Goal: Information Seeking & Learning: Learn about a topic

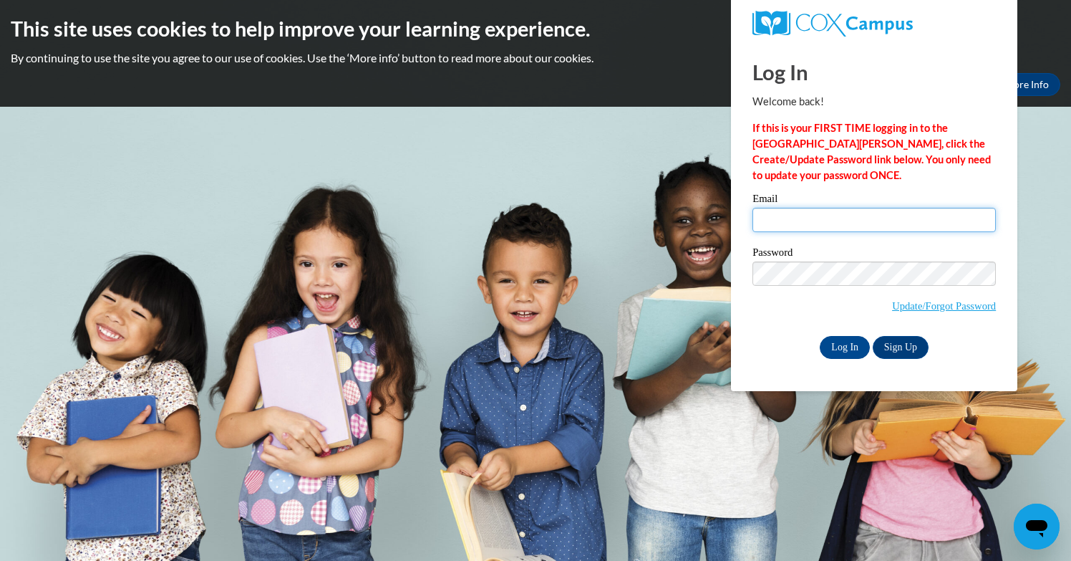
click at [772, 231] on input "Email" at bounding box center [874, 220] width 243 height 24
click at [773, 220] on input "Email" at bounding box center [874, 220] width 243 height 24
type input "swinston2484@gmail.com"
click at [841, 347] on input "Log In" at bounding box center [845, 347] width 50 height 23
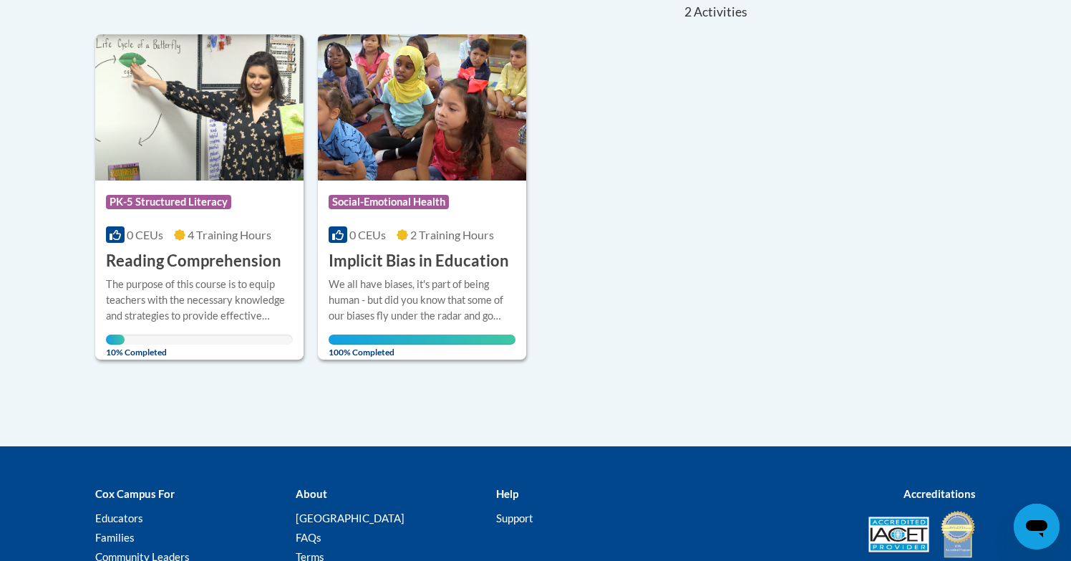
scroll to position [344, 0]
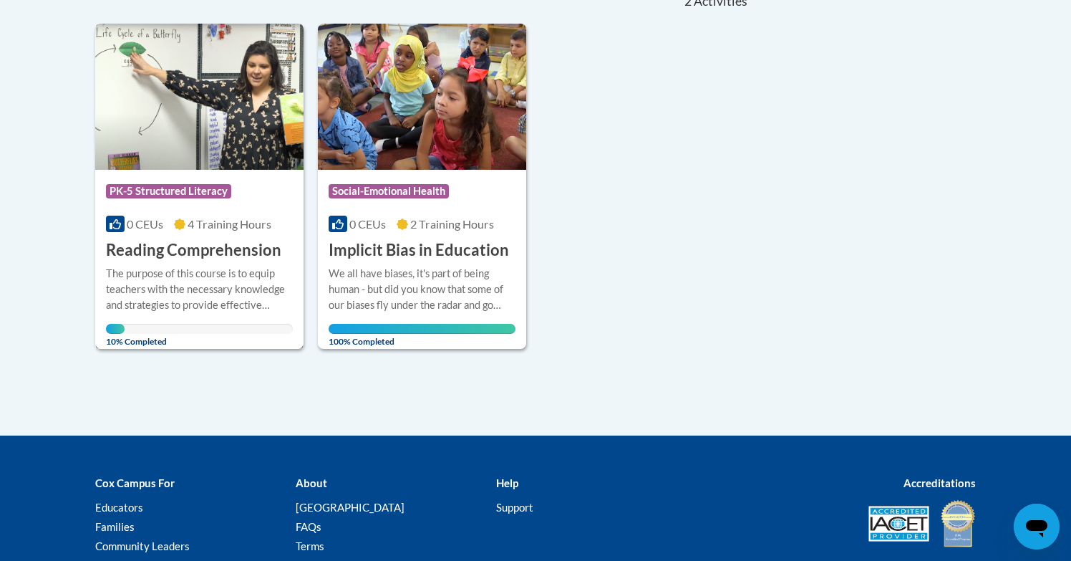
click at [217, 276] on div "The purpose of this course is to equip teachers with the necessary knowledge an…" at bounding box center [199, 289] width 187 height 47
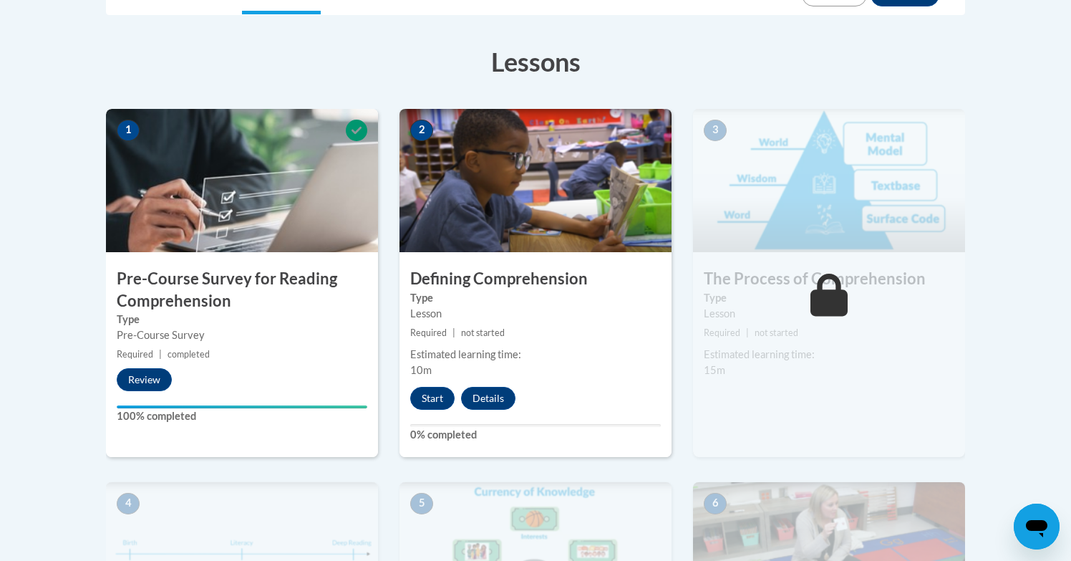
scroll to position [401, 0]
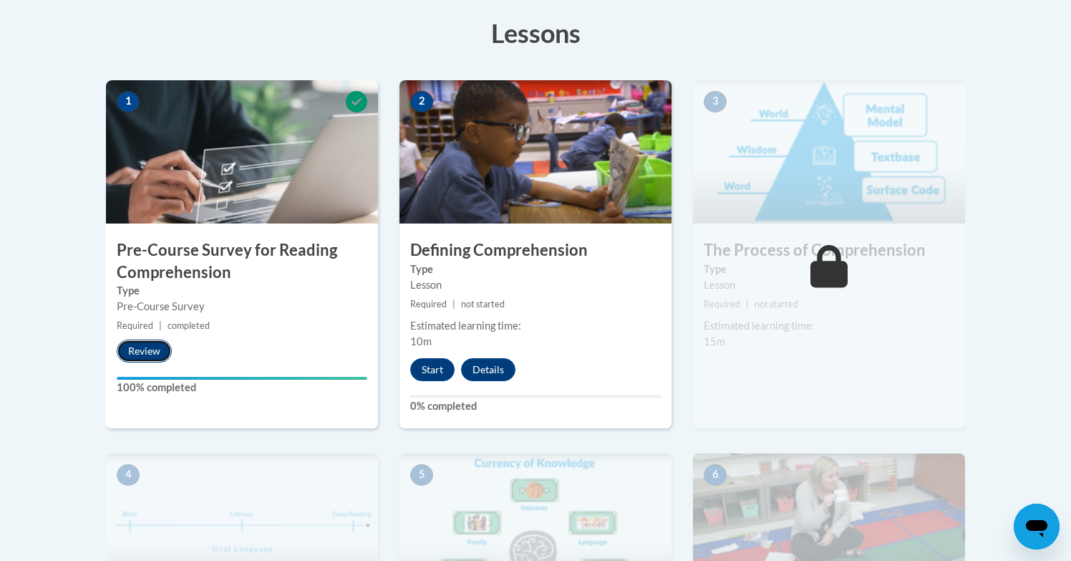
click at [140, 352] on button "Review" at bounding box center [144, 350] width 55 height 23
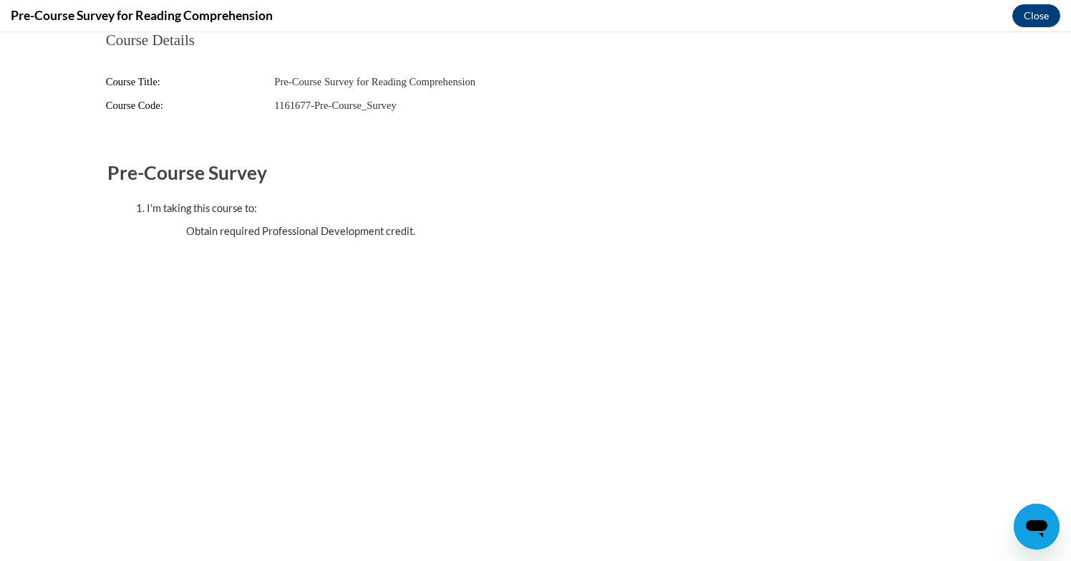
scroll to position [0, 0]
click at [1039, 526] on icon "Open messaging window" at bounding box center [1036, 528] width 21 height 17
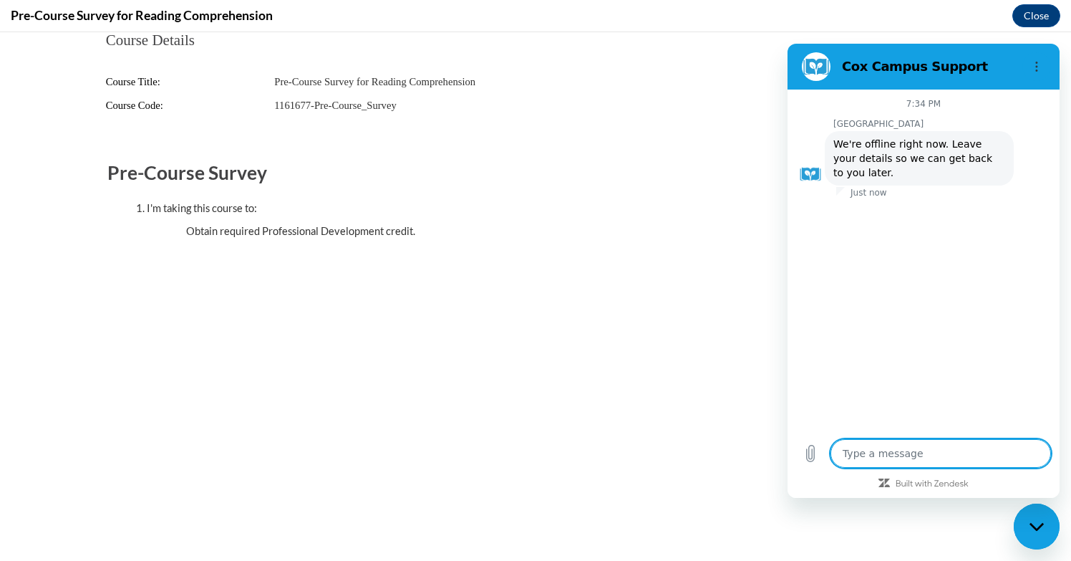
click at [980, 518] on body "Course Details Course Title: Pre-Course Survey for Reading Comprehension Course…" at bounding box center [535, 296] width 1071 height 529
type textarea "x"
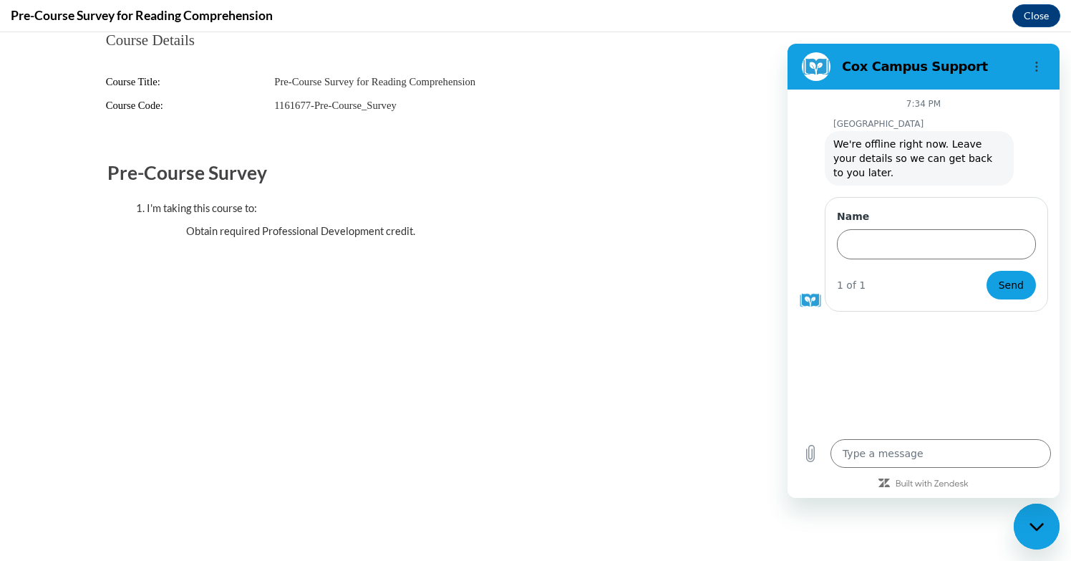
click at [478, 298] on div "Course Details Course Title: Pre-Course Survey for Reading Comprehension Course…" at bounding box center [536, 184] width 902 height 304
click at [932, 69] on h2 "Cox Campus Support" at bounding box center [929, 66] width 175 height 17
click at [1038, 69] on icon "Options menu" at bounding box center [1036, 66] width 11 height 11
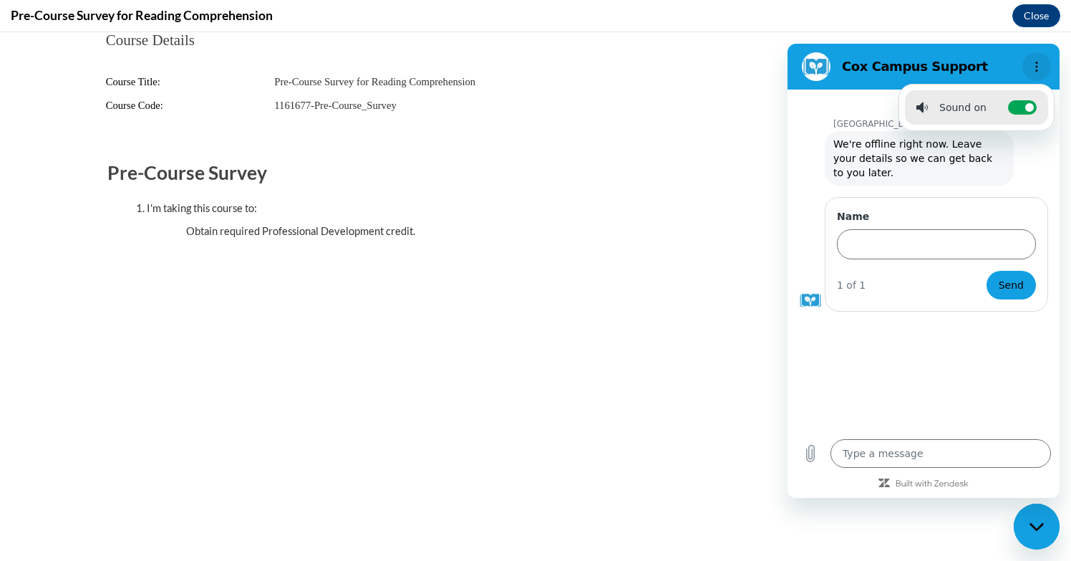
click at [1045, 59] on button "Options menu" at bounding box center [1037, 66] width 29 height 29
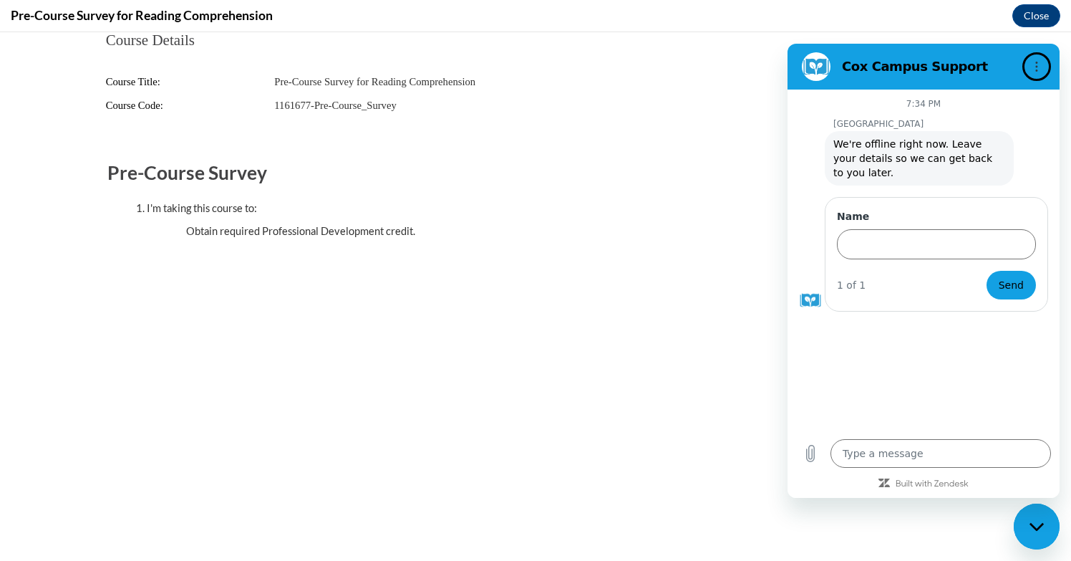
click at [501, 288] on div "Course Details Course Title: Pre-Course Survey for Reading Comprehension Course…" at bounding box center [536, 184] width 902 height 304
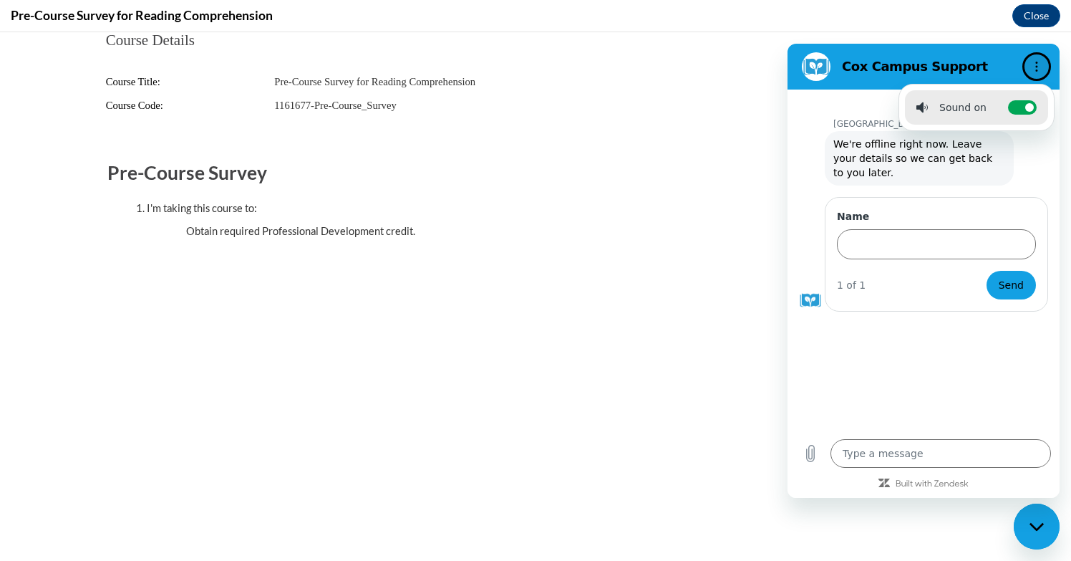
click at [1040, 65] on icon "Options menu" at bounding box center [1036, 66] width 11 height 11
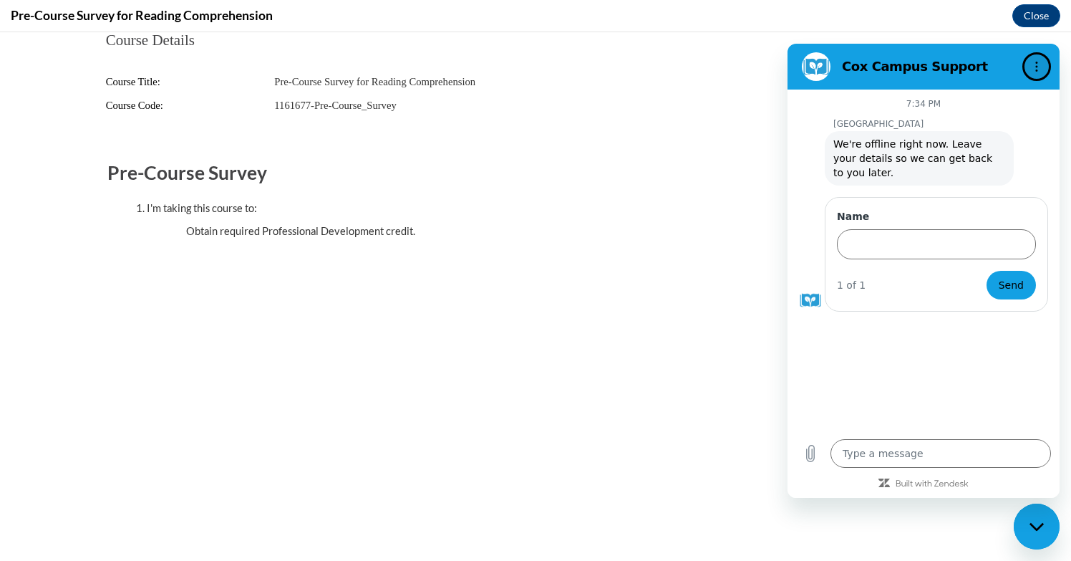
click at [1040, 65] on icon "Options menu" at bounding box center [1036, 66] width 11 height 11
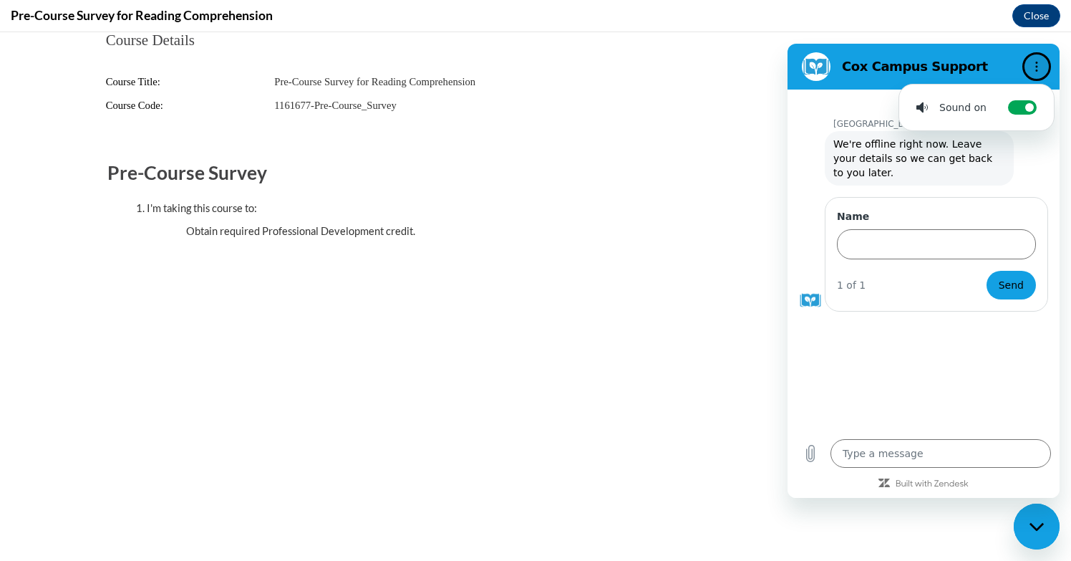
click at [1040, 65] on icon "Options menu" at bounding box center [1036, 66] width 11 height 11
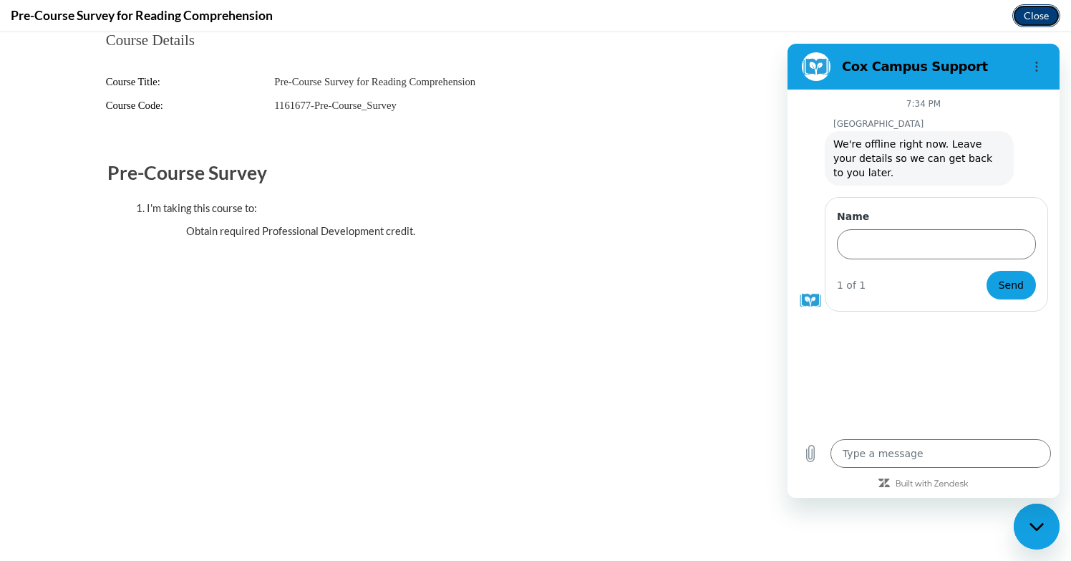
click at [1034, 16] on button "Close" at bounding box center [1037, 15] width 48 height 23
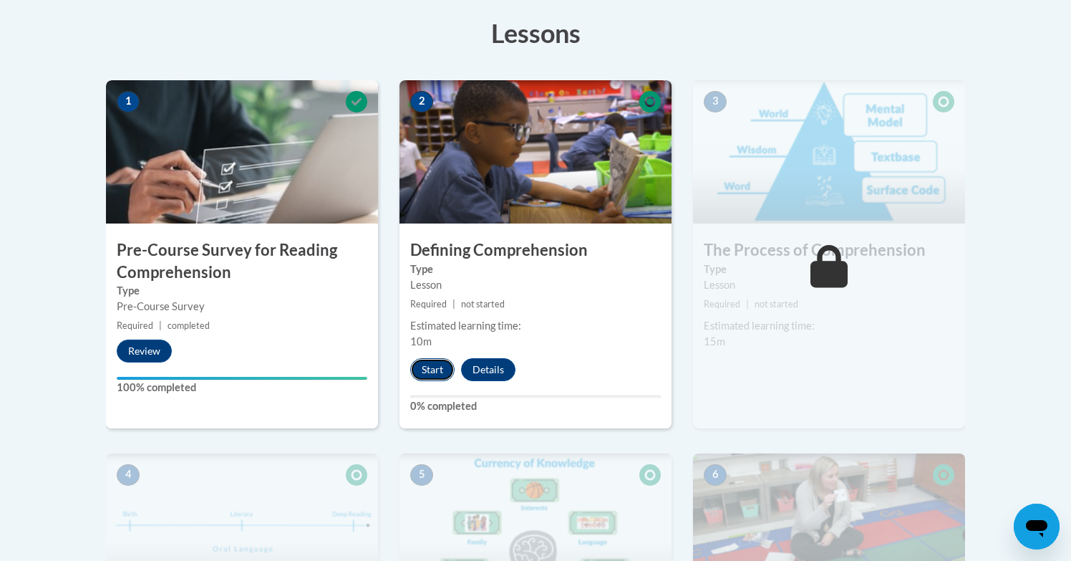
click at [435, 373] on button "Start" at bounding box center [432, 369] width 44 height 23
